Goal: Transaction & Acquisition: Purchase product/service

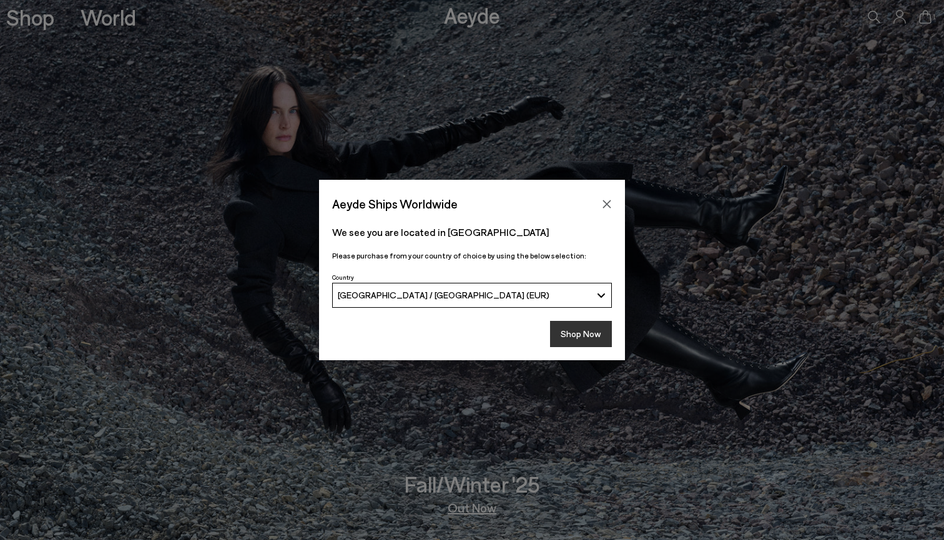
click at [582, 337] on button "Shop Now" at bounding box center [581, 334] width 62 height 26
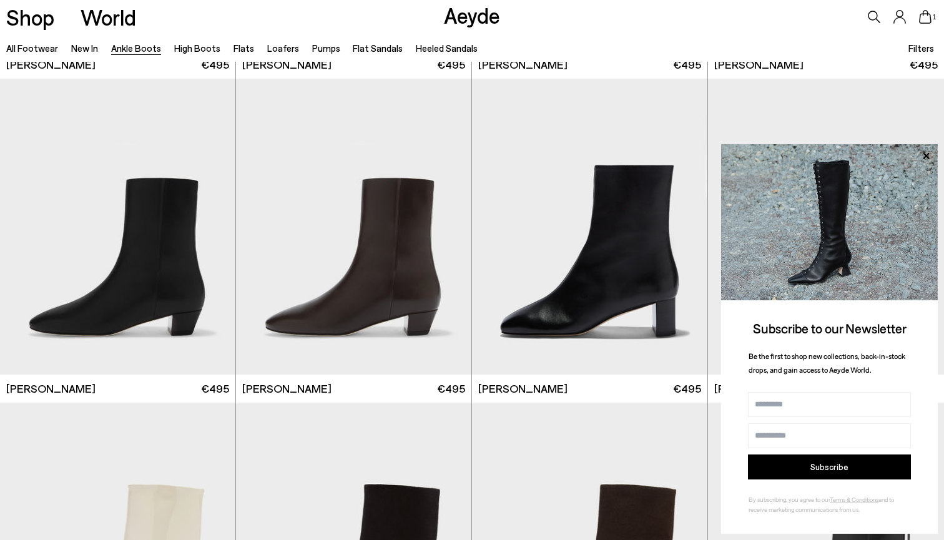
scroll to position [2280, 0]
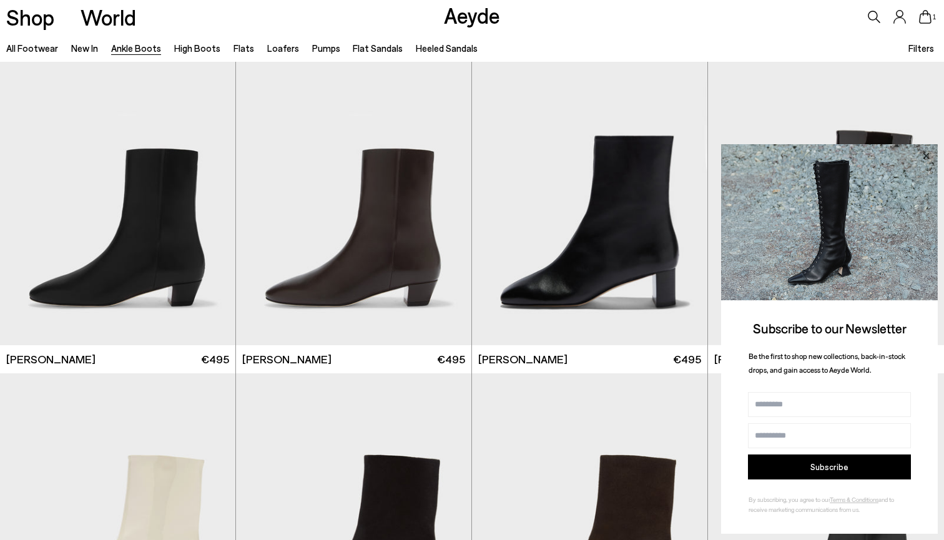
click at [929, 155] on icon at bounding box center [926, 156] width 16 height 16
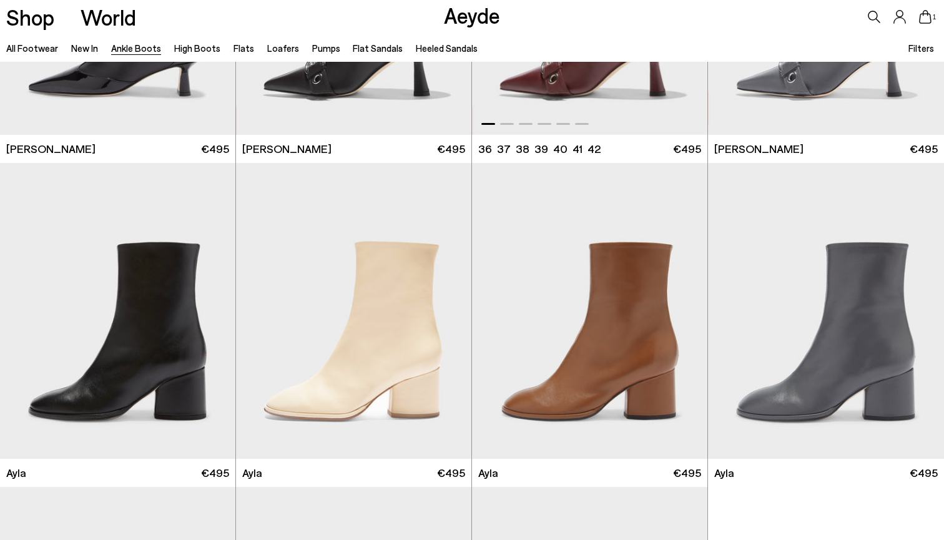
scroll to position [3524, 0]
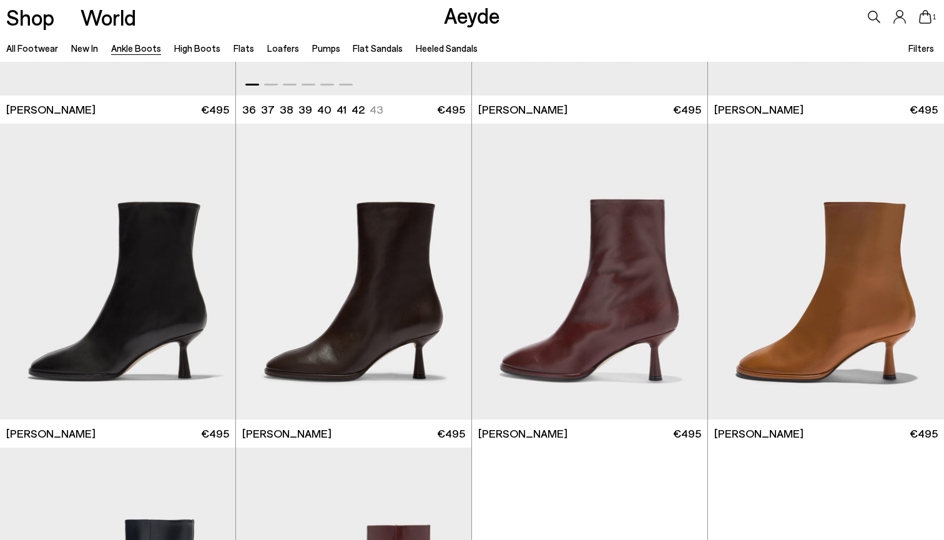
scroll to position [5813, 0]
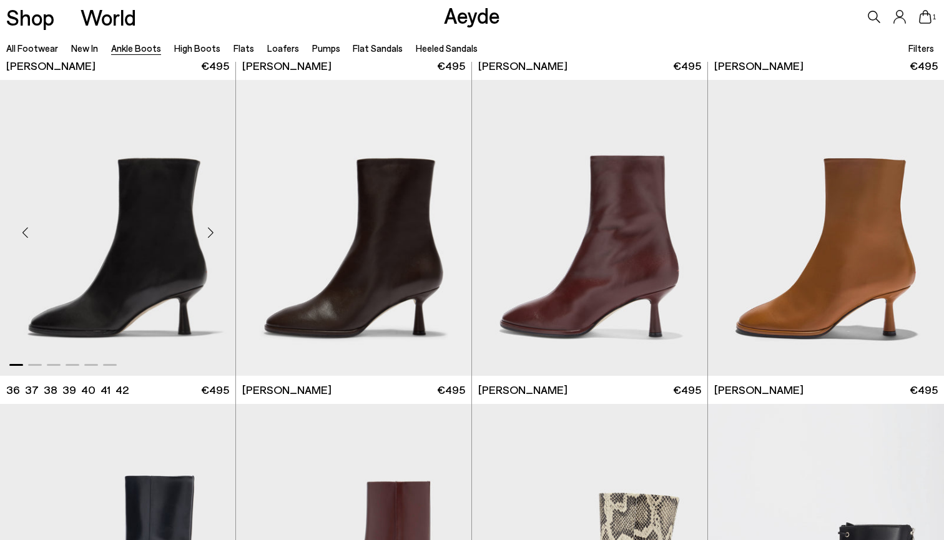
click at [211, 233] on div "Next slide" at bounding box center [210, 232] width 37 height 37
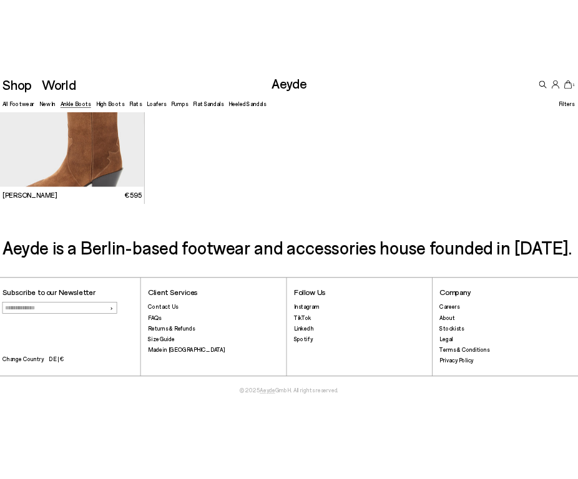
scroll to position [4822, 0]
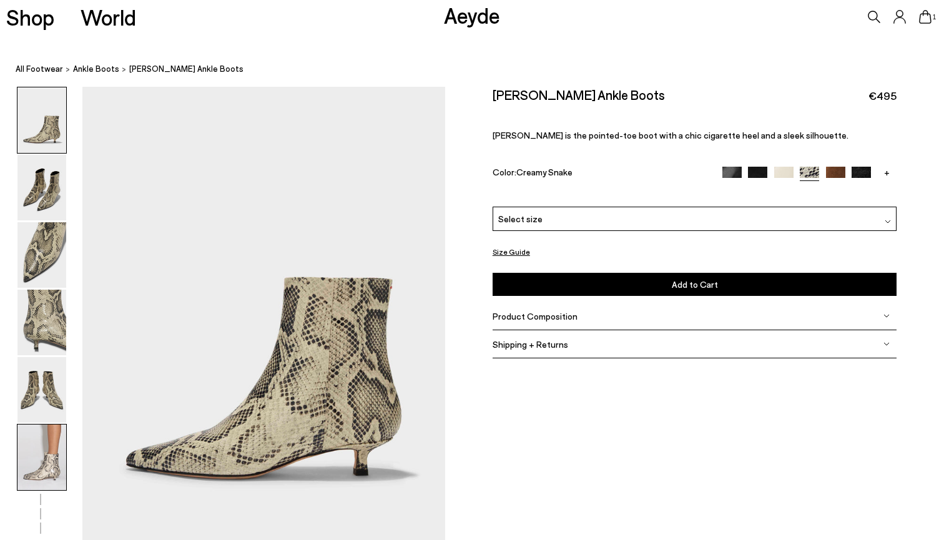
click at [44, 456] on img at bounding box center [41, 457] width 49 height 66
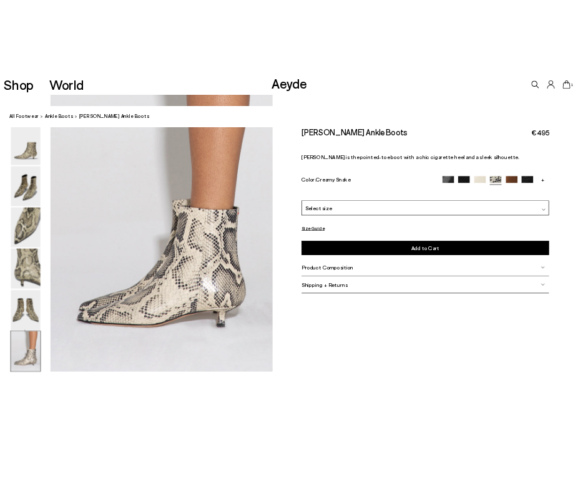
scroll to position [2495, 0]
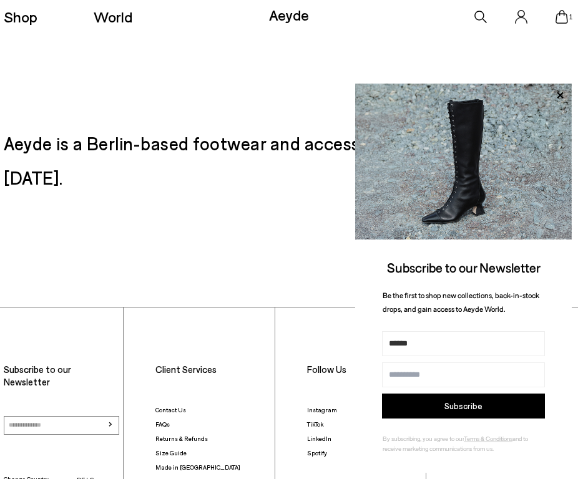
type input "******"
type input "**********"
click at [409, 409] on button "Subscribe" at bounding box center [463, 406] width 163 height 25
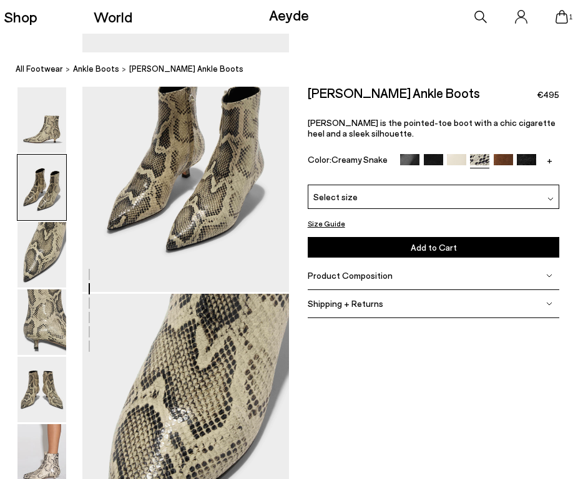
scroll to position [109, 0]
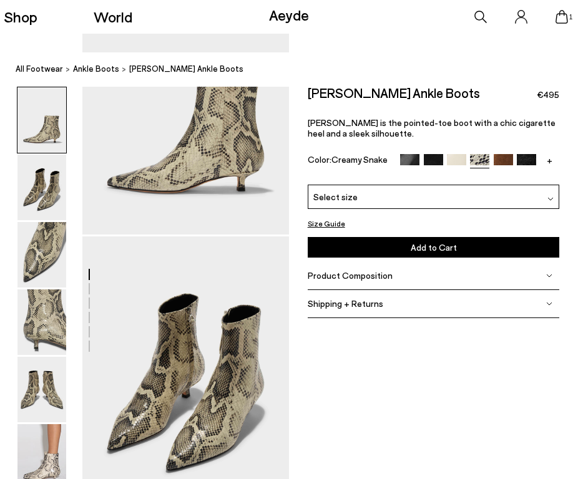
click at [324, 224] on button "Size Guide" at bounding box center [326, 223] width 37 height 12
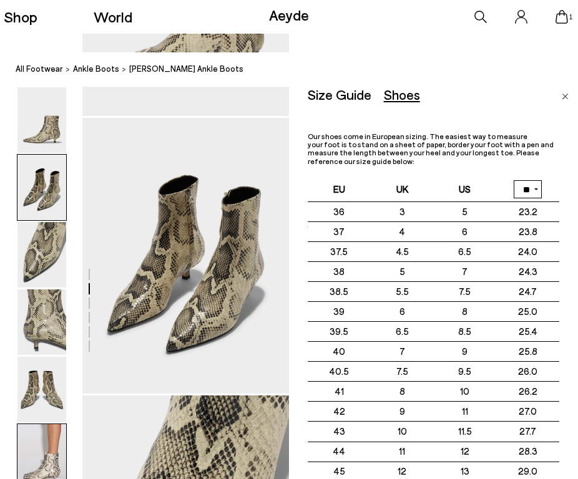
click at [58, 444] on img at bounding box center [41, 457] width 49 height 66
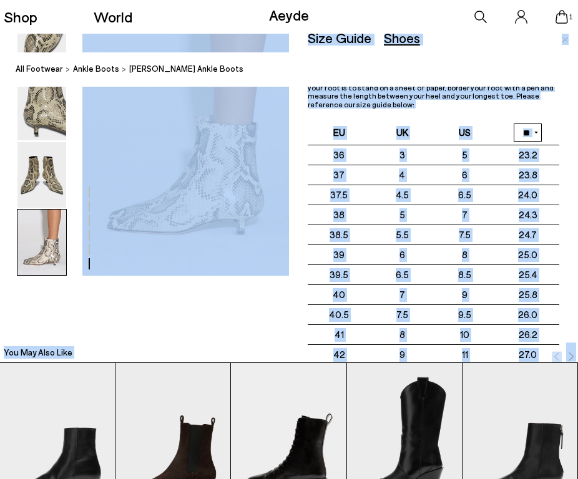
drag, startPoint x: 203, startPoint y: 197, endPoint x: 567, endPoint y: 352, distance: 395.1
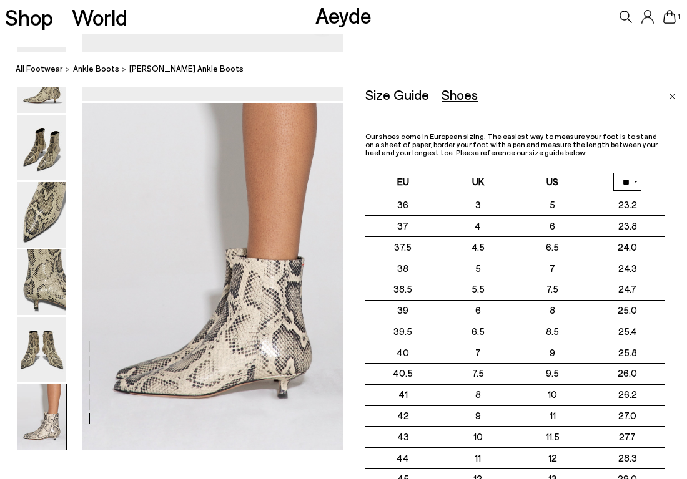
scroll to position [1714, 1]
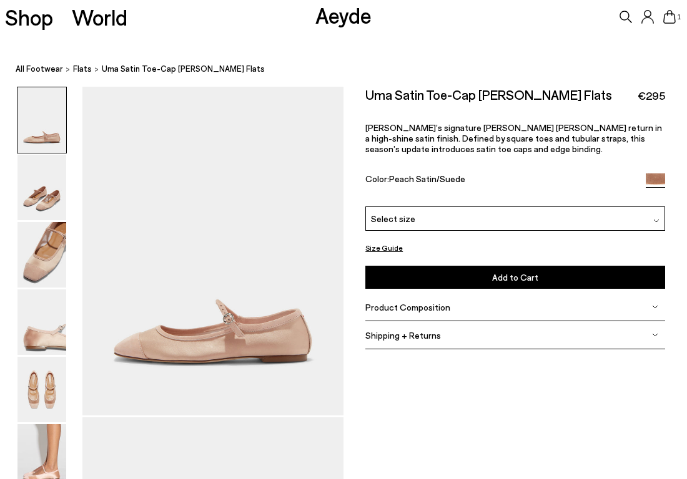
click at [446, 222] on div "Select size" at bounding box center [515, 219] width 300 height 24
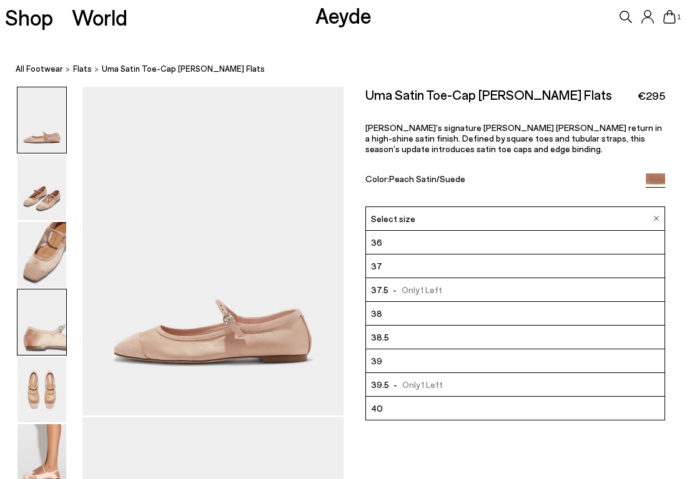
click at [50, 333] on img at bounding box center [41, 323] width 49 height 66
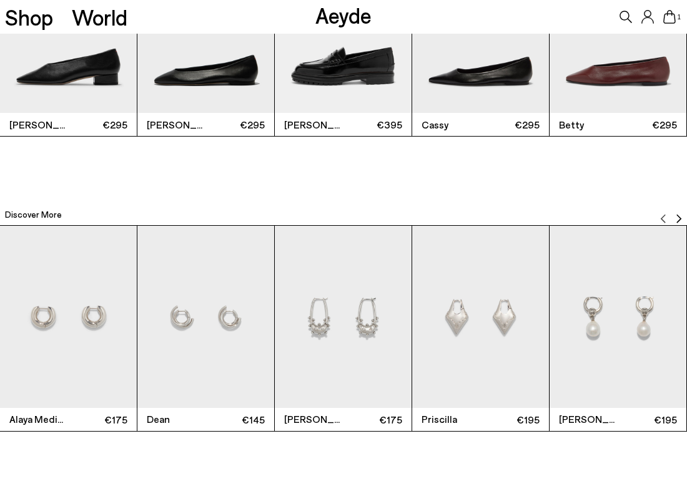
scroll to position [2323, 22]
click at [673, 219] on img "Next slide" at bounding box center [678, 219] width 10 height 10
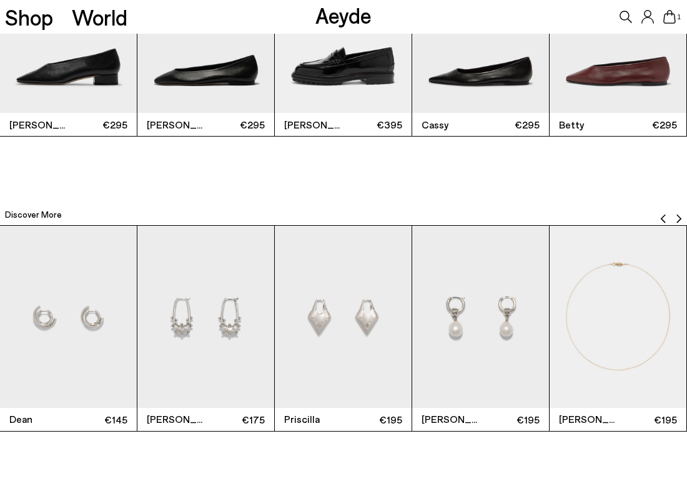
click at [673, 219] on img "Next slide" at bounding box center [678, 219] width 10 height 10
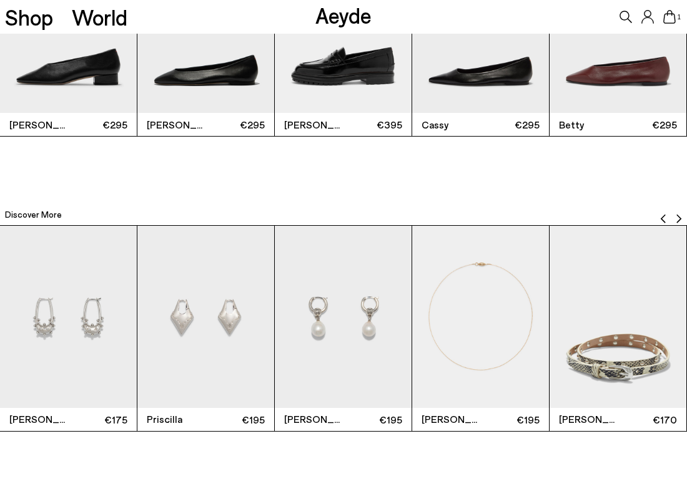
click at [673, 219] on img "Next slide" at bounding box center [678, 219] width 10 height 10
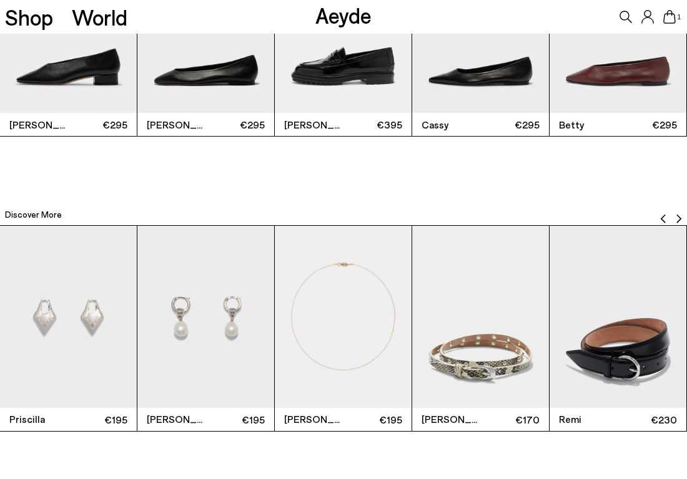
click at [673, 219] on img "Next slide" at bounding box center [678, 219] width 10 height 10
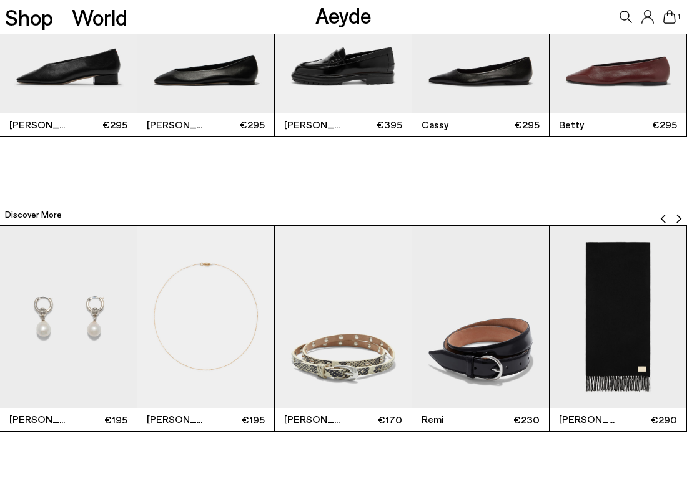
click at [673, 219] on img "Next slide" at bounding box center [678, 219] width 10 height 10
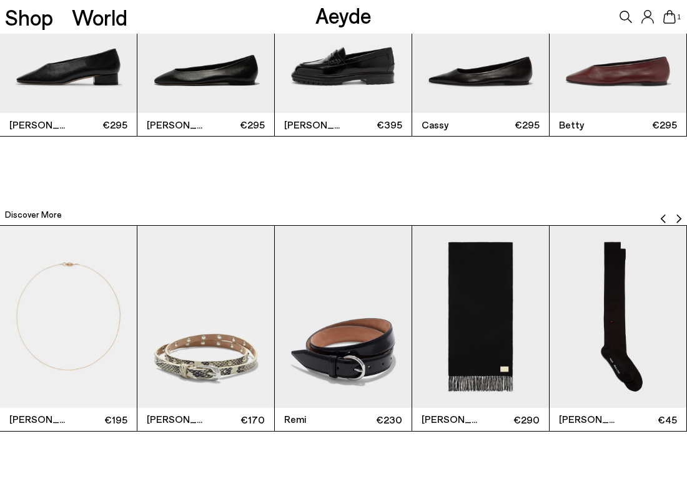
click at [673, 219] on img "Next slide" at bounding box center [678, 219] width 10 height 10
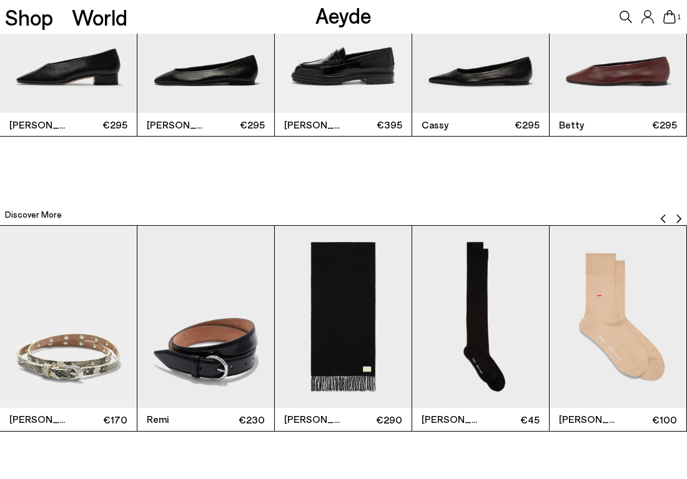
click at [673, 219] on img "Next slide" at bounding box center [678, 219] width 10 height 10
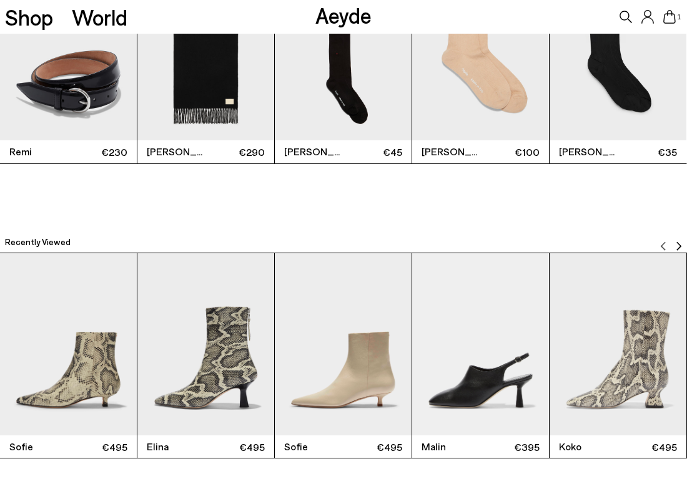
scroll to position [2645, 22]
